Goal: Information Seeking & Learning: Learn about a topic

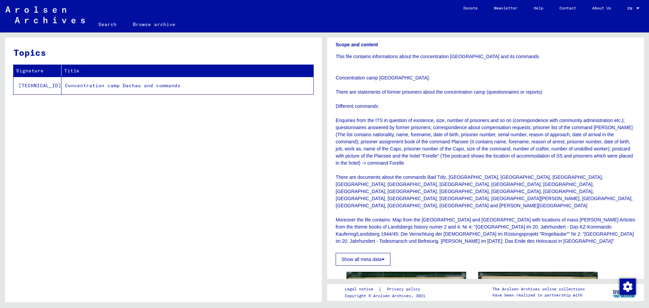
scroll to position [304, 0]
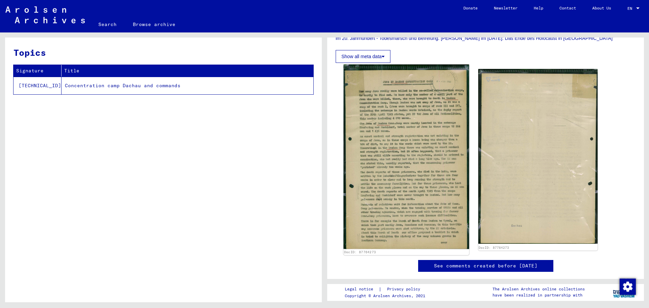
click at [425, 149] on img at bounding box center [406, 157] width 125 height 185
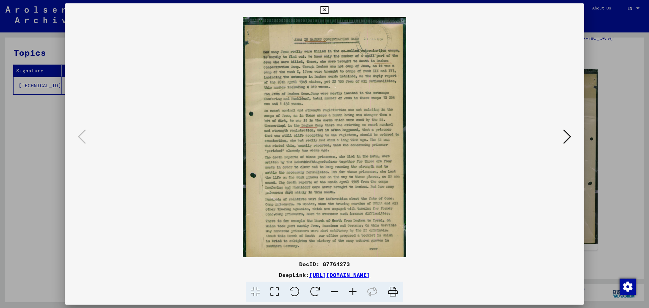
click at [349, 157] on img at bounding box center [324, 137] width 473 height 240
click at [259, 293] on icon at bounding box center [255, 292] width 19 height 21
click at [305, 114] on img at bounding box center [324, 137] width 473 height 240
drag, startPoint x: 271, startPoint y: 284, endPoint x: 275, endPoint y: 289, distance: 6.0
click at [272, 285] on icon at bounding box center [274, 292] width 19 height 21
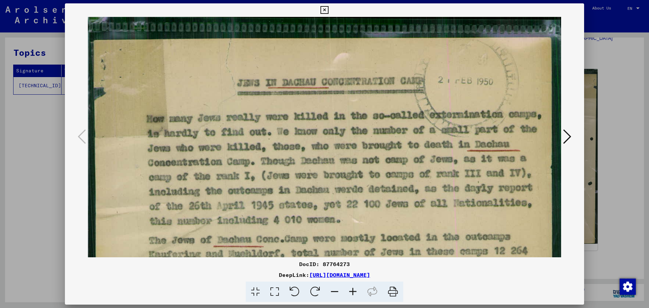
click at [613, 76] on div at bounding box center [324, 154] width 649 height 308
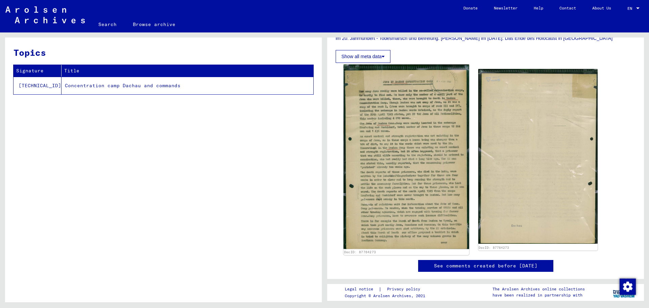
click at [424, 108] on img at bounding box center [406, 157] width 125 height 185
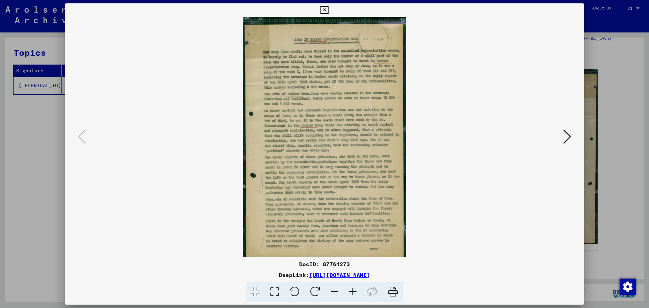
click at [364, 129] on img at bounding box center [324, 137] width 473 height 240
click at [281, 287] on icon at bounding box center [274, 292] width 19 height 21
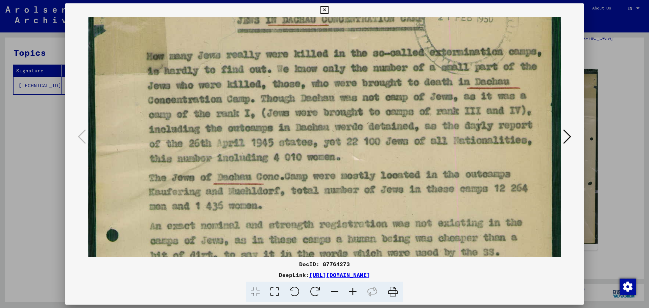
scroll to position [63, 0]
drag, startPoint x: 478, startPoint y: 162, endPoint x: 458, endPoint y: 107, distance: 58.1
click at [458, 107] on img at bounding box center [324, 302] width 473 height 697
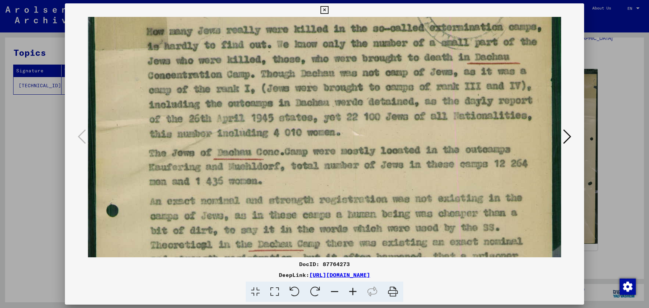
scroll to position [90, 0]
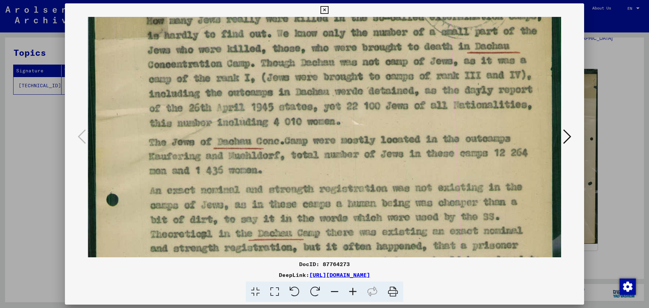
drag, startPoint x: 386, startPoint y: 140, endPoint x: 348, endPoint y: 110, distance: 47.9
click at [348, 110] on img at bounding box center [324, 267] width 473 height 697
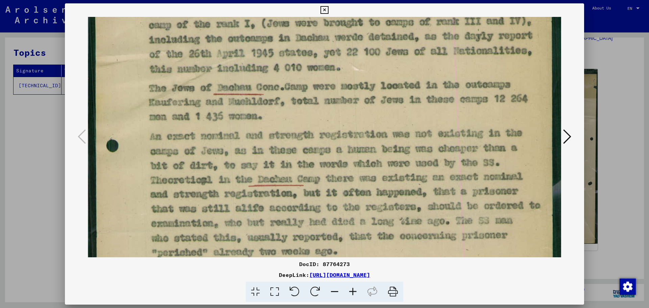
scroll to position [153, 0]
drag, startPoint x: 310, startPoint y: 154, endPoint x: 305, endPoint y: 108, distance: 46.3
click at [305, 108] on img at bounding box center [324, 212] width 473 height 697
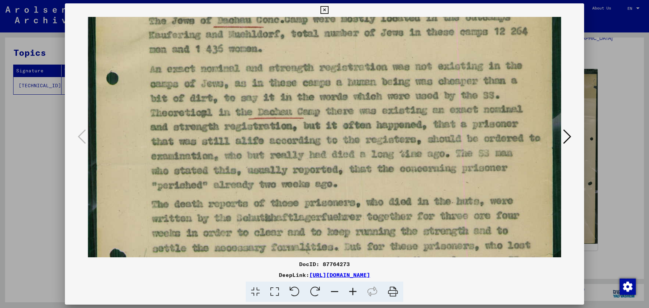
drag, startPoint x: 325, startPoint y: 204, endPoint x: 312, endPoint y: 137, distance: 68.2
click at [312, 137] on img at bounding box center [324, 145] width 473 height 697
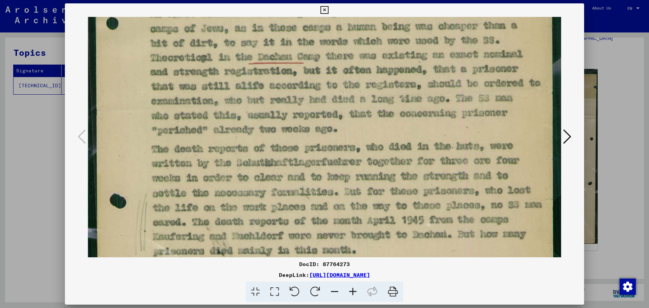
drag, startPoint x: 319, startPoint y: 173, endPoint x: 311, endPoint y: 124, distance: 50.0
click at [311, 123] on img at bounding box center [324, 90] width 473 height 697
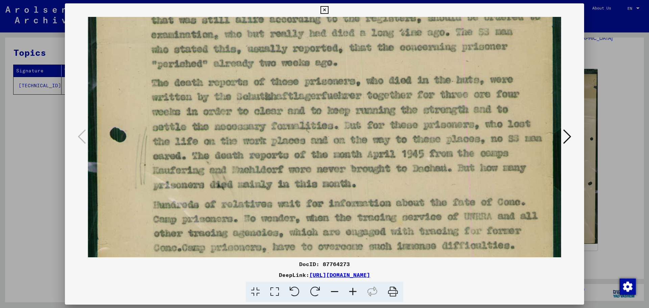
drag, startPoint x: 301, startPoint y: 177, endPoint x: 304, endPoint y: 113, distance: 63.3
click at [304, 113] on img at bounding box center [324, 24] width 473 height 697
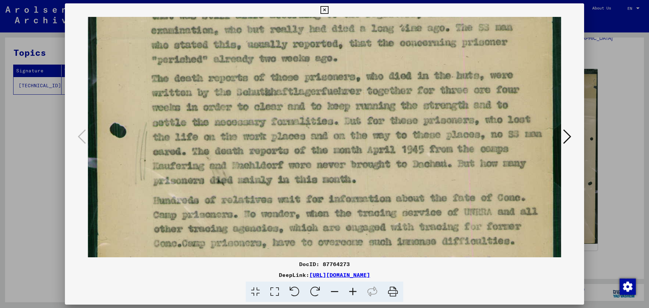
scroll to position [352, 0]
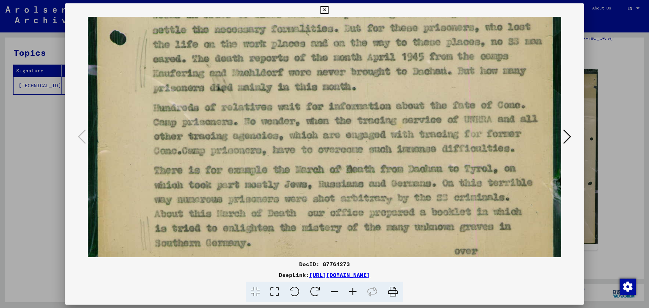
drag, startPoint x: 314, startPoint y: 176, endPoint x: 335, endPoint y: 75, distance: 103.0
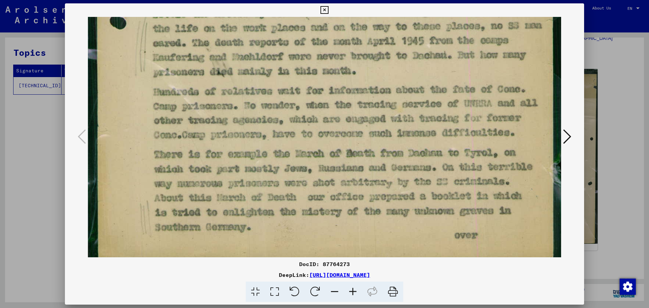
scroll to position [456, 0]
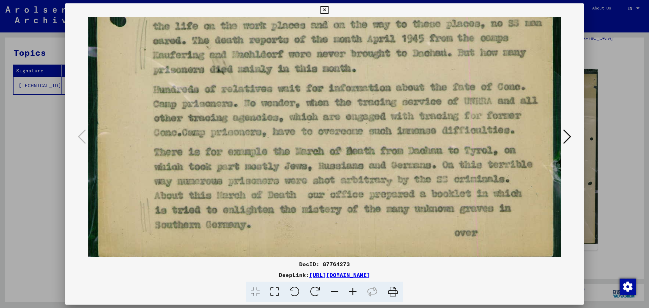
drag, startPoint x: 322, startPoint y: 167, endPoint x: 352, endPoint y: 120, distance: 55.5
click at [606, 60] on div at bounding box center [324, 154] width 649 height 308
